Goal: Task Accomplishment & Management: Use online tool/utility

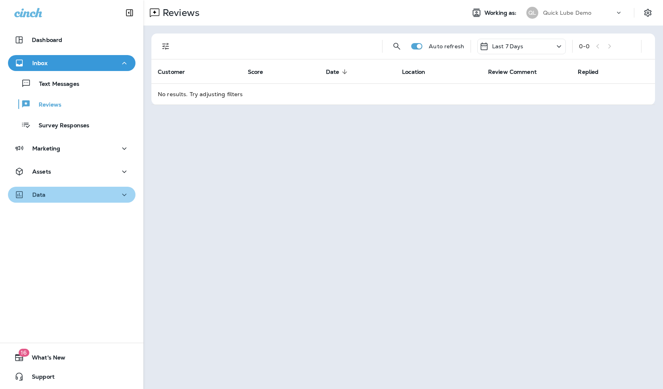
click at [89, 197] on div "Data" at bounding box center [71, 195] width 115 height 10
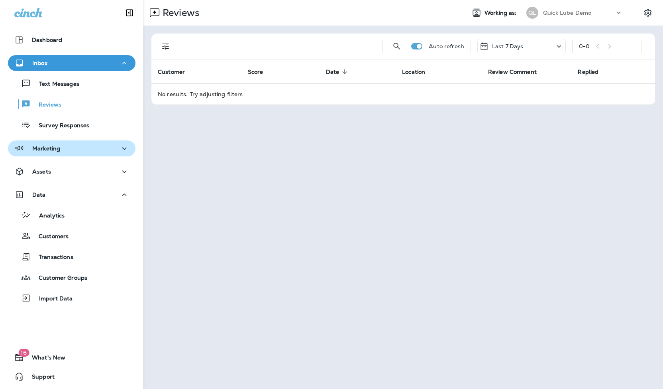
click at [70, 142] on button "Marketing" at bounding box center [72, 148] width 128 height 16
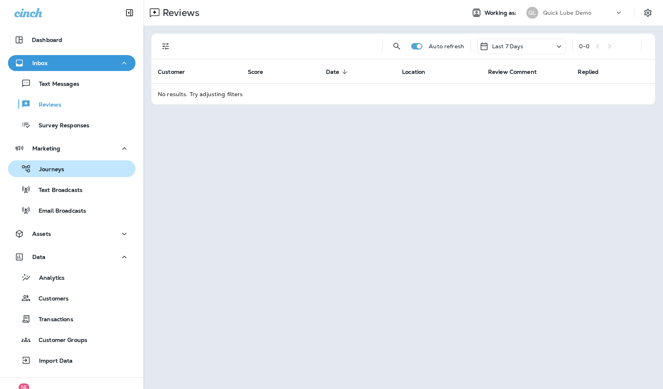
click at [69, 169] on div "Journeys" at bounding box center [71, 169] width 121 height 12
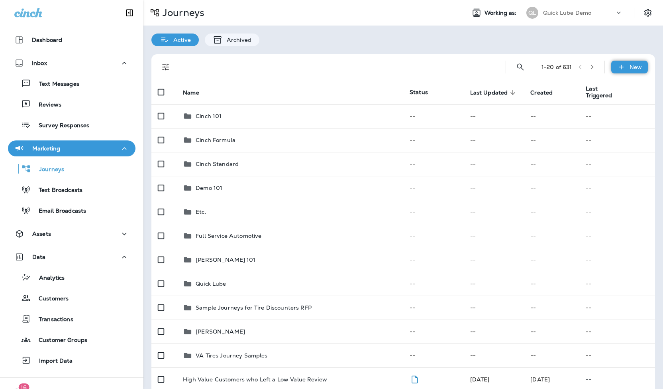
click at [617, 63] on icon at bounding box center [621, 67] width 8 height 8
click at [599, 86] on p "Prebuilt Journeys" at bounding box center [598, 86] width 52 height 6
click at [623, 69] on div "New" at bounding box center [629, 67] width 37 height 13
click at [602, 106] on p "New Custom Journey" at bounding box center [604, 105] width 63 height 6
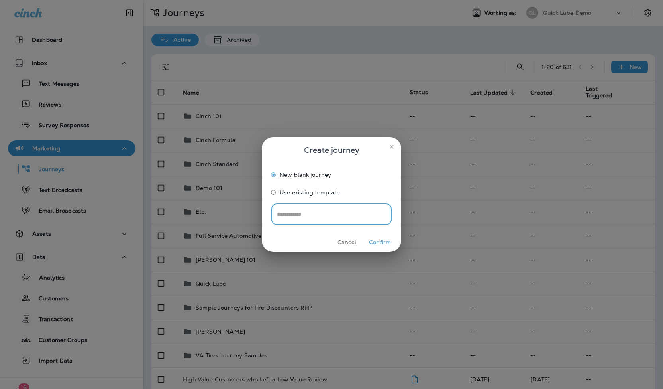
click at [382, 238] on button "Confirm" at bounding box center [380, 242] width 30 height 12
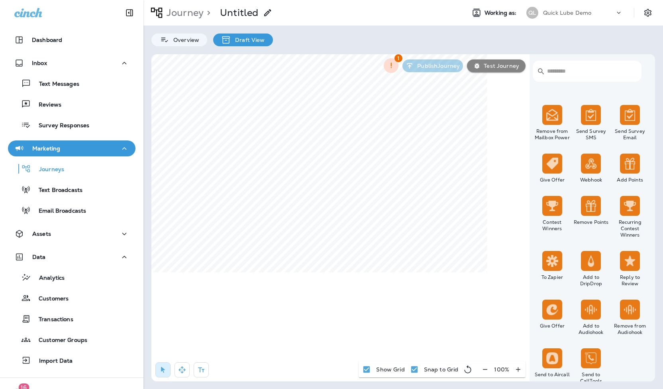
scroll to position [652, 0]
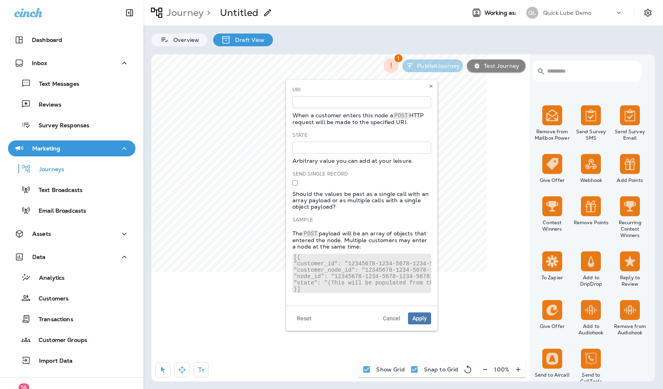
click at [376, 138] on div "State Arbitrary value you can add at your leisure." at bounding box center [362, 148] width 139 height 32
